Goal: Task Accomplishment & Management: Manage account settings

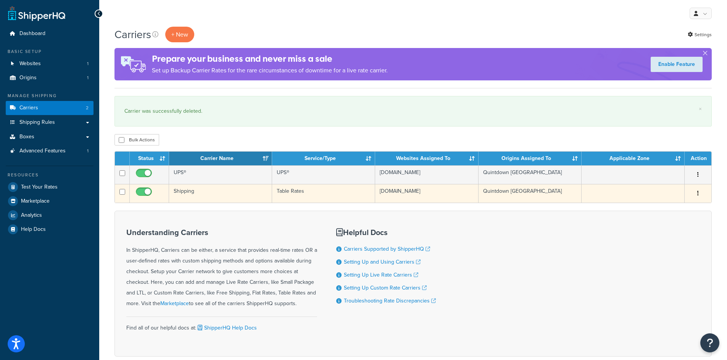
click at [189, 191] on td "Shipping" at bounding box center [220, 193] width 103 height 19
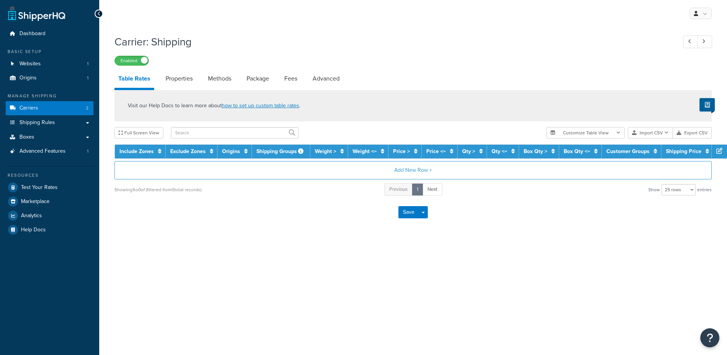
select select "25"
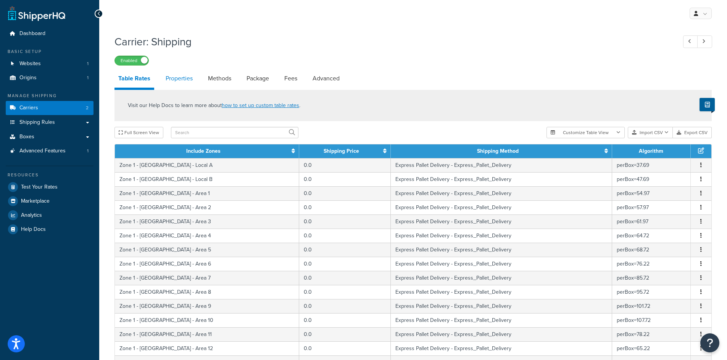
click at [182, 81] on link "Properties" at bounding box center [179, 78] width 35 height 18
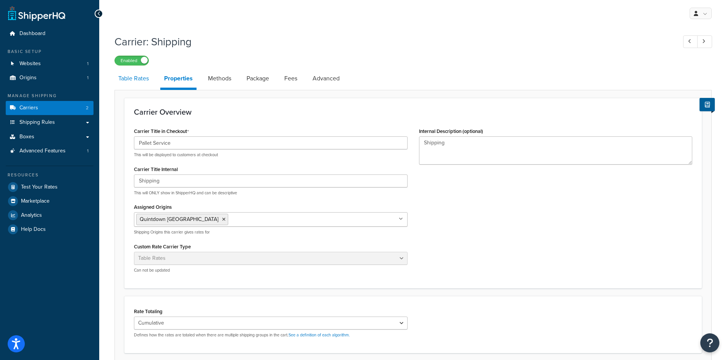
click at [129, 78] on link "Table Rates" at bounding box center [133, 78] width 38 height 18
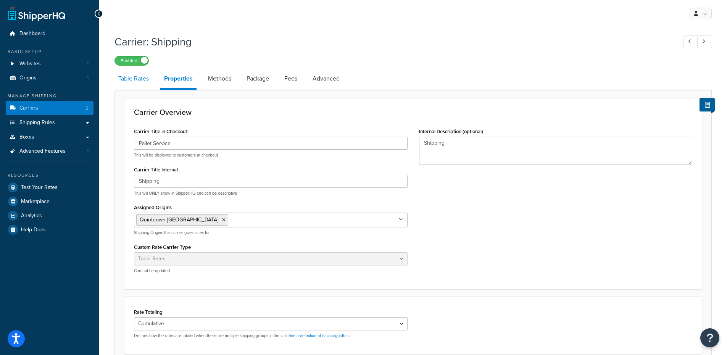
select select "25"
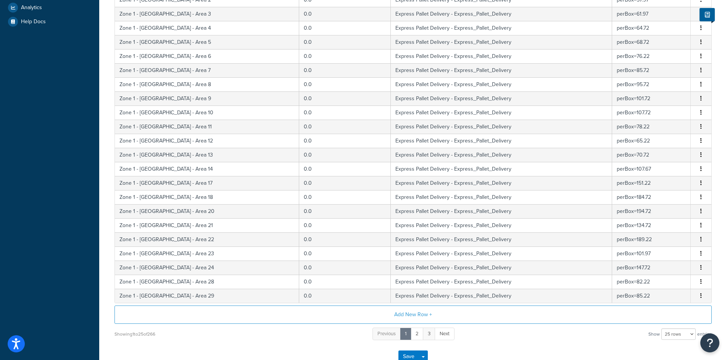
scroll to position [221, 0]
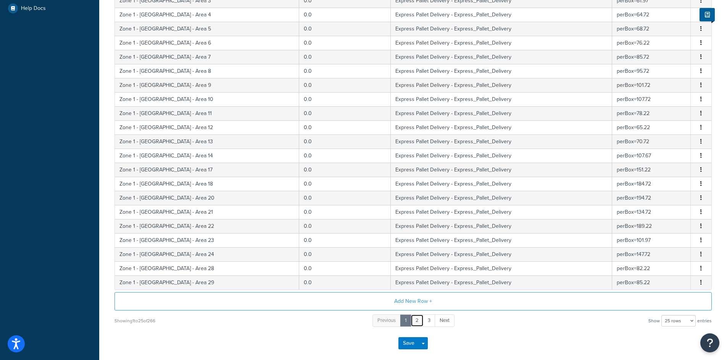
click at [418, 321] on link "2" at bounding box center [416, 321] width 13 height 13
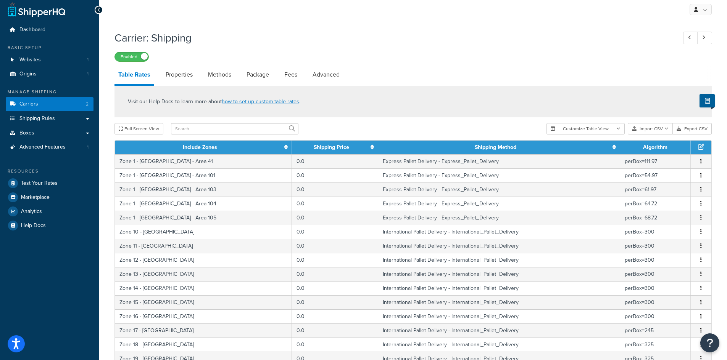
scroll to position [0, 0]
